Goal: Find specific page/section: Find specific page/section

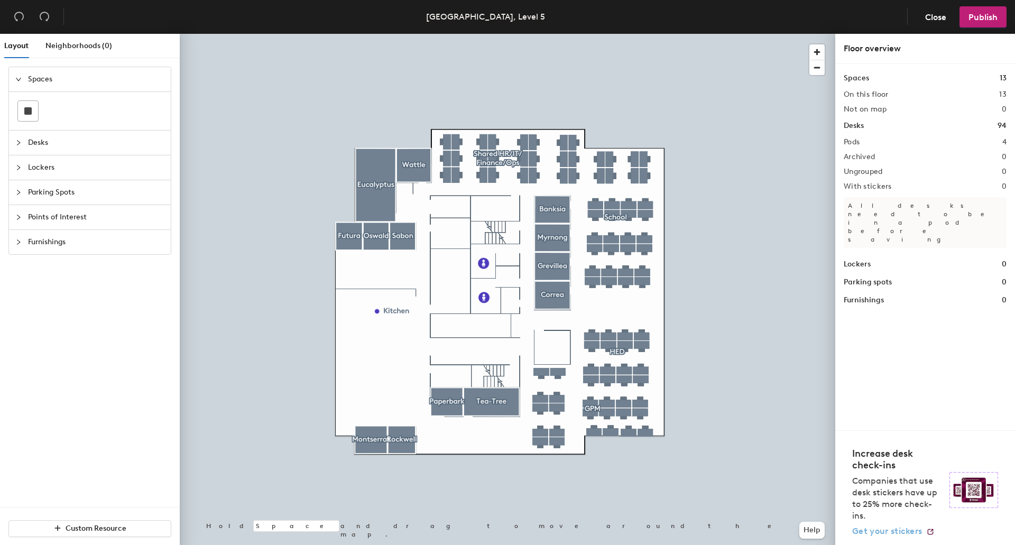
click at [918, 533] on span "Get your stickers" at bounding box center [887, 531] width 70 height 10
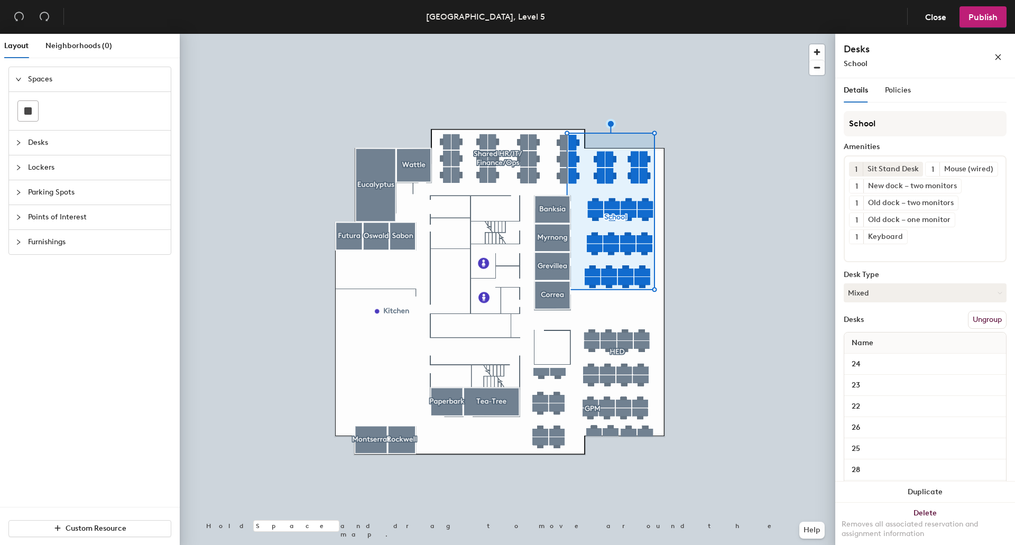
click at [14, 143] on div "Desks" at bounding box center [90, 143] width 162 height 24
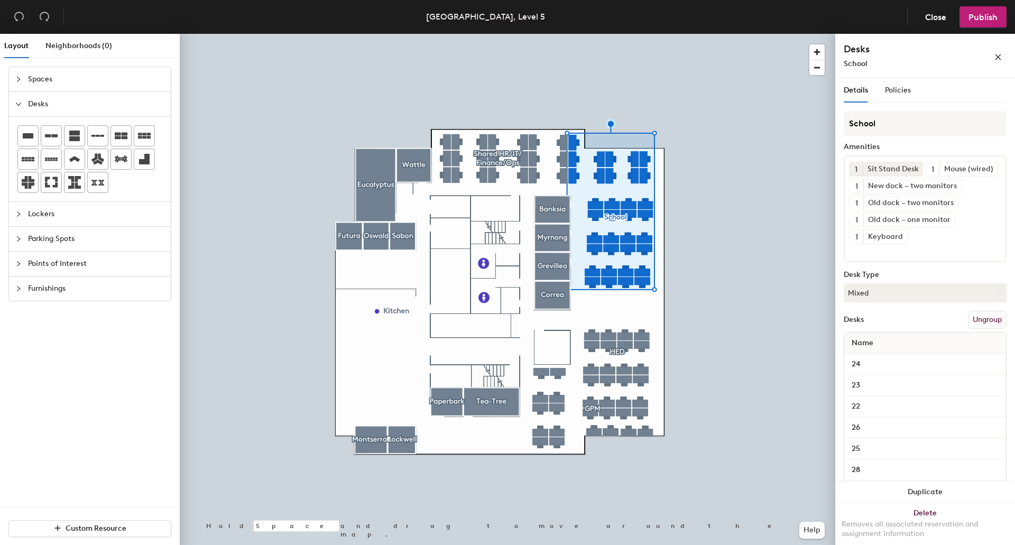
click at [49, 216] on span "Lockers" at bounding box center [96, 214] width 136 height 24
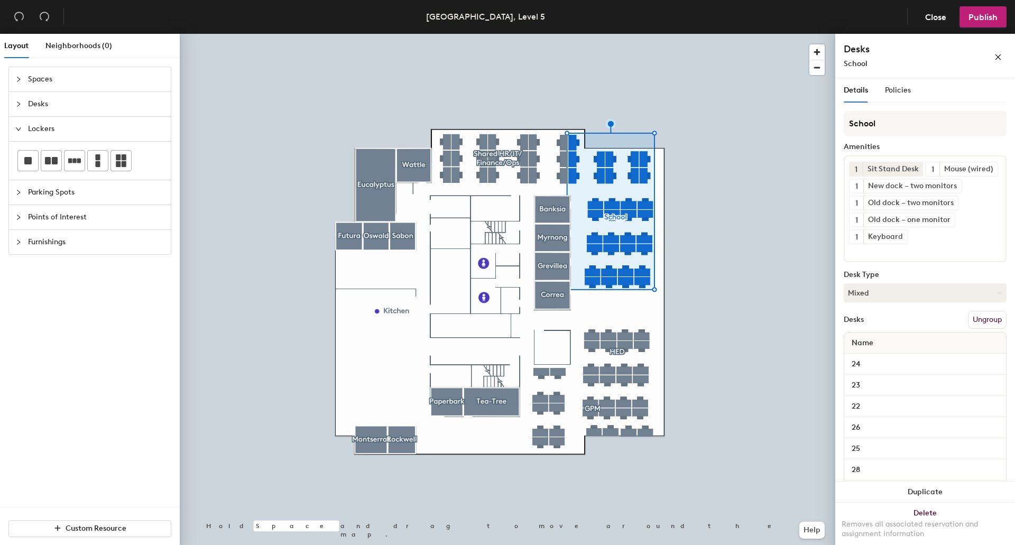
click at [35, 239] on span "Furnishings" at bounding box center [96, 242] width 136 height 24
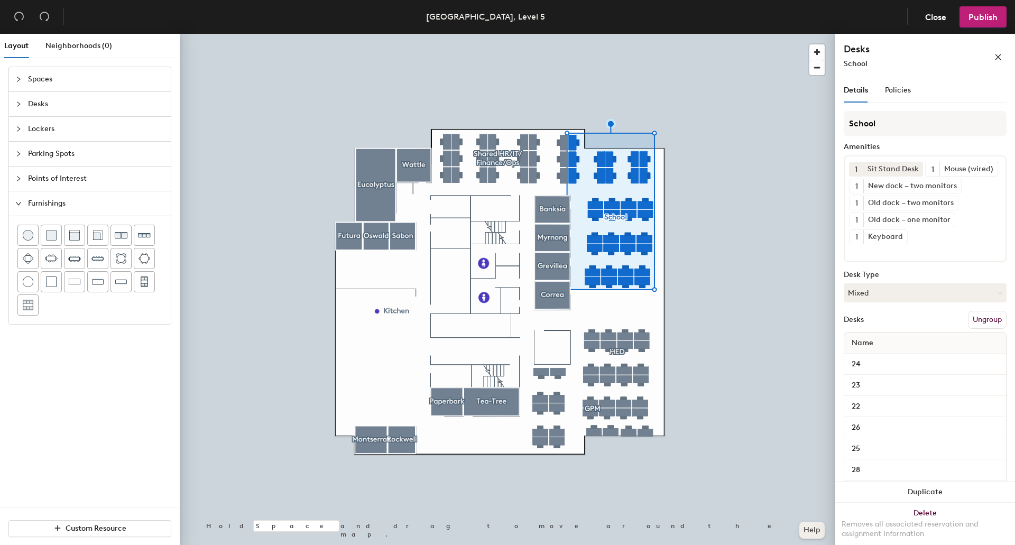
click at [816, 532] on button "Help" at bounding box center [811, 530] width 25 height 17
click at [738, 34] on div at bounding box center [508, 34] width 656 height 0
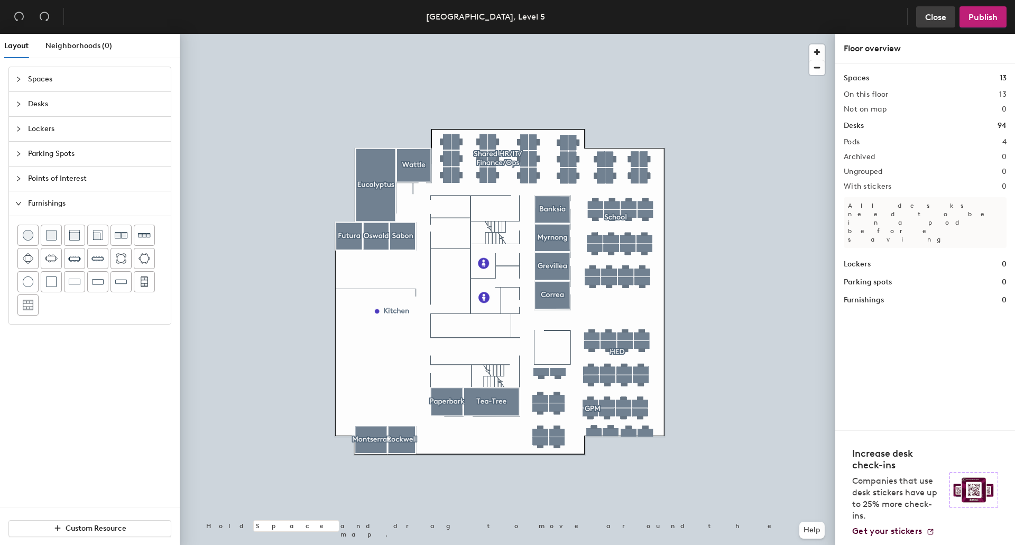
click at [935, 19] on span "Close" at bounding box center [935, 17] width 21 height 10
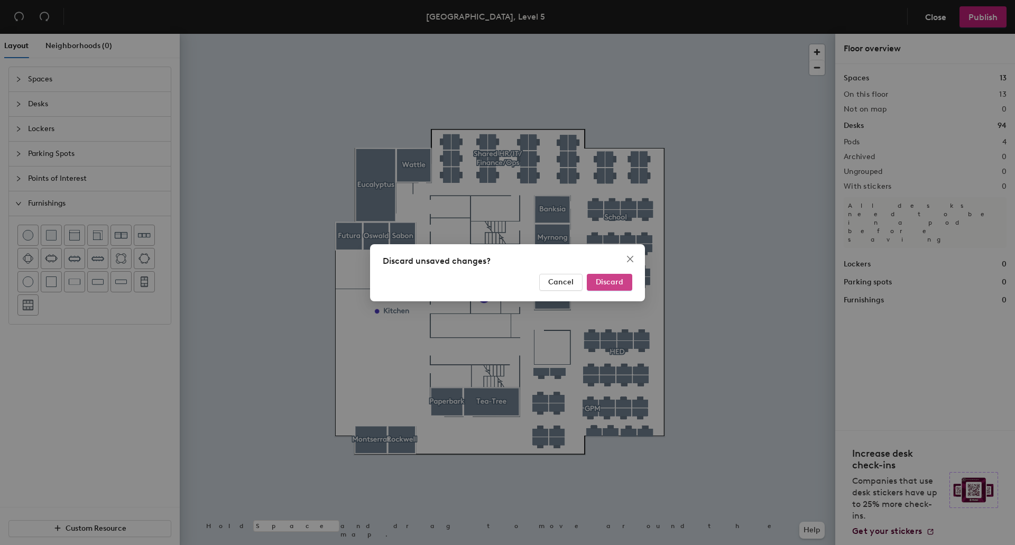
click at [610, 281] on span "Discard" at bounding box center [609, 282] width 27 height 9
